Goal: Obtain resource: Download file/media

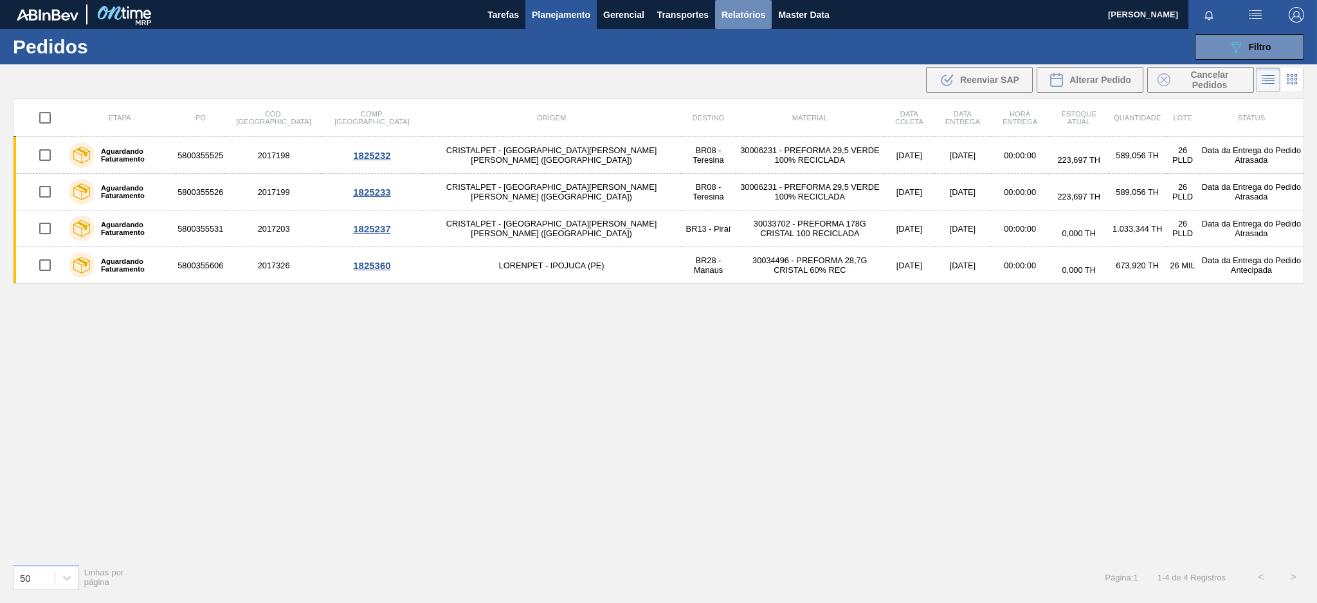
click at [747, 15] on span "Relatórios" at bounding box center [744, 14] width 44 height 15
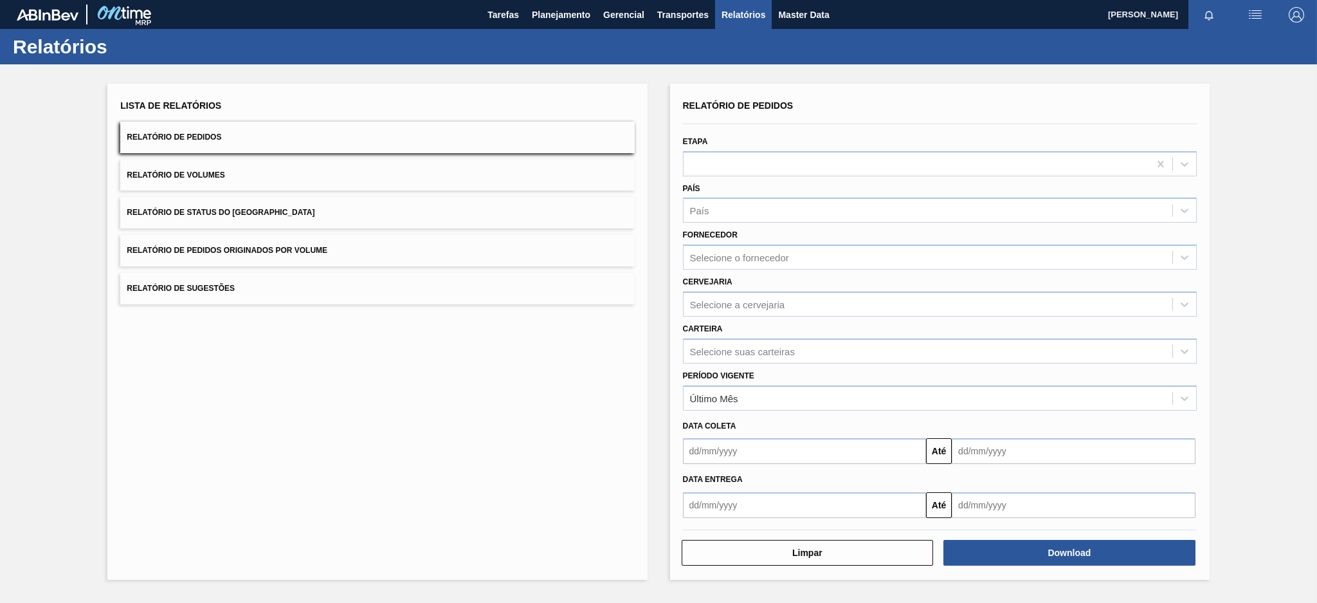
click at [357, 242] on button "Relatório de Pedidos Originados por Volume" at bounding box center [377, 251] width 514 height 32
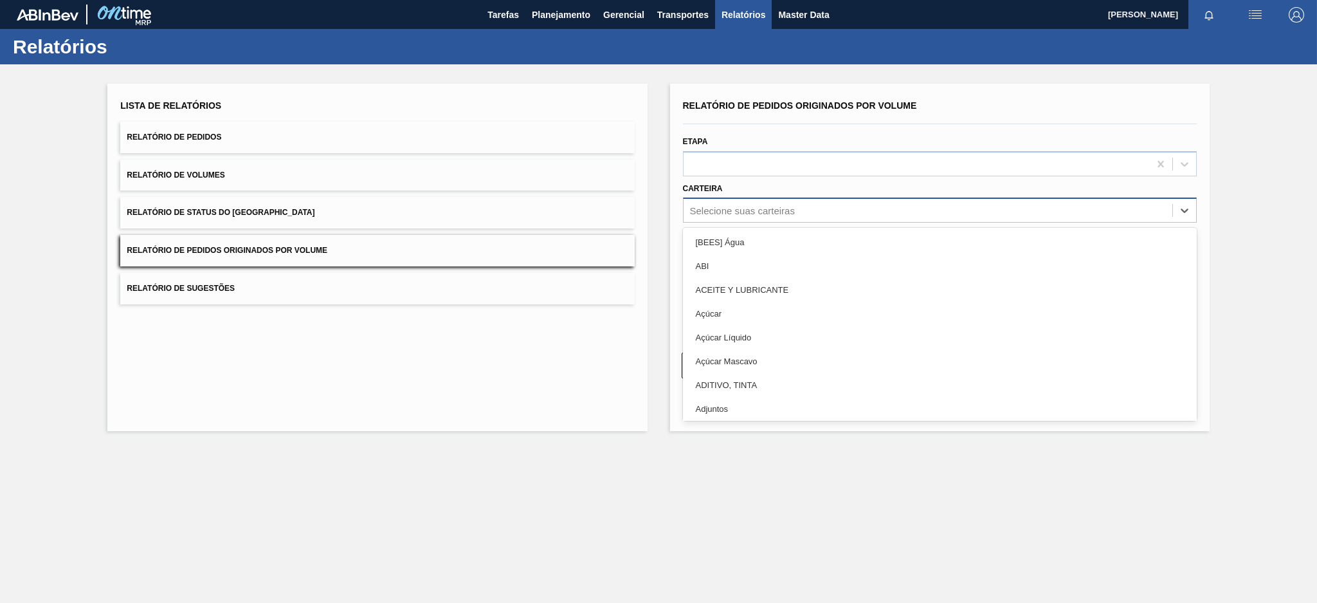
click at [860, 214] on div "Selecione suas carteiras" at bounding box center [928, 210] width 489 height 19
type input "pre"
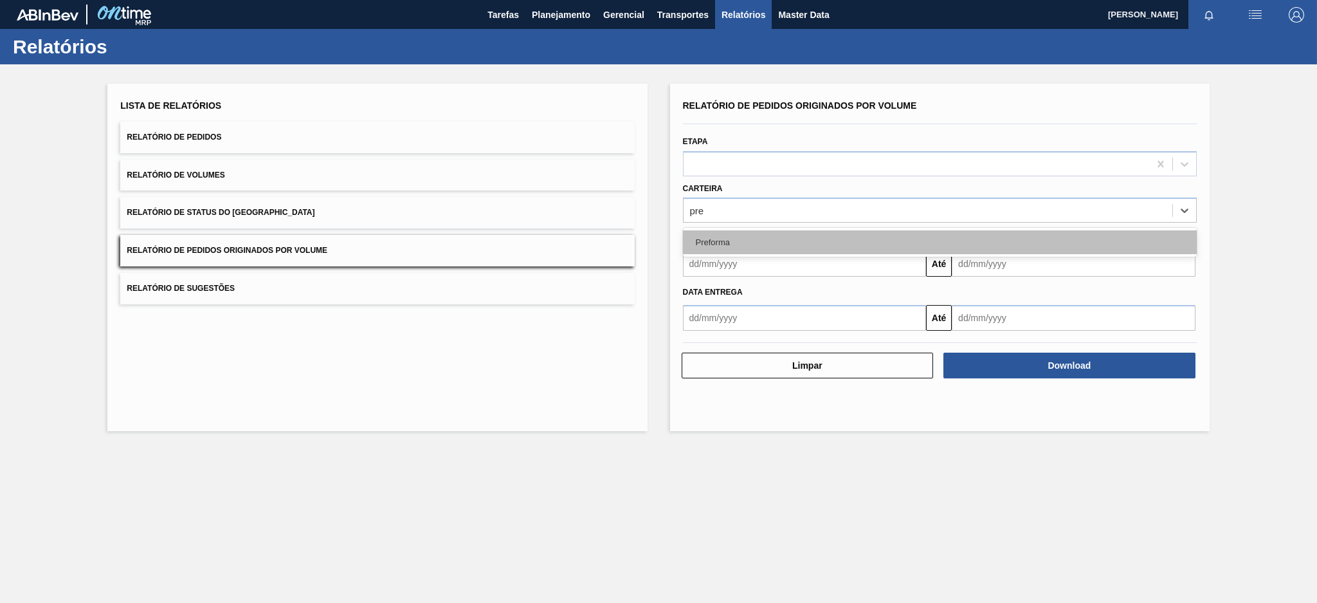
click at [830, 235] on div "Preforma" at bounding box center [940, 242] width 514 height 24
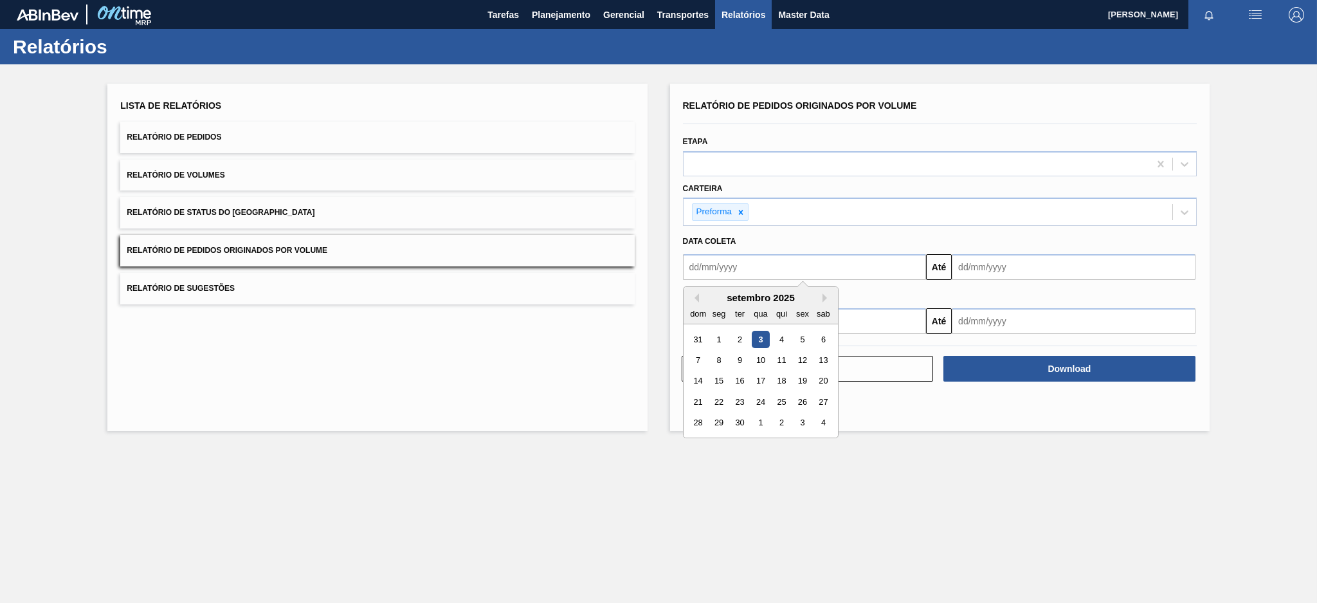
click at [801, 271] on input "text" at bounding box center [805, 267] width 244 height 26
click at [691, 298] on button "Previous Month" at bounding box center [694, 297] width 9 height 9
click at [698, 358] on div "3" at bounding box center [697, 359] width 17 height 17
type input "[DATE]"
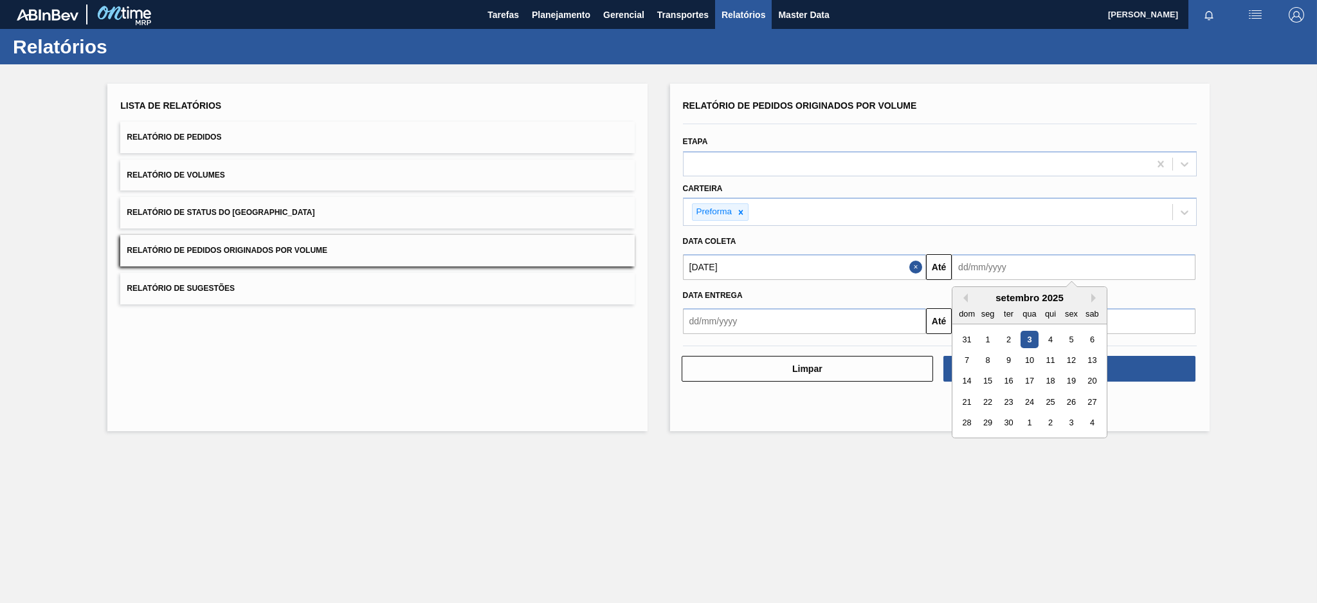
click at [1008, 267] on input "text" at bounding box center [1074, 267] width 244 height 26
click at [1028, 336] on div "3" at bounding box center [1029, 339] width 17 height 17
type input "[DATE]"
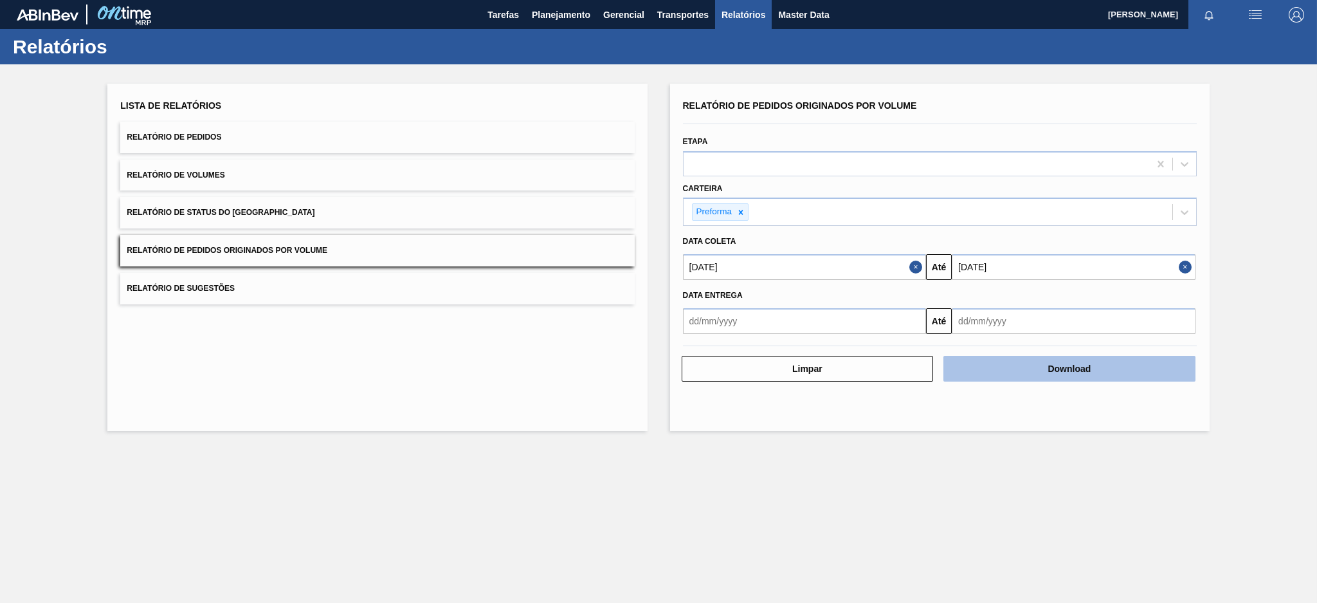
click at [1024, 370] on button "Download" at bounding box center [1069, 369] width 252 height 26
